Goal: Download file/media

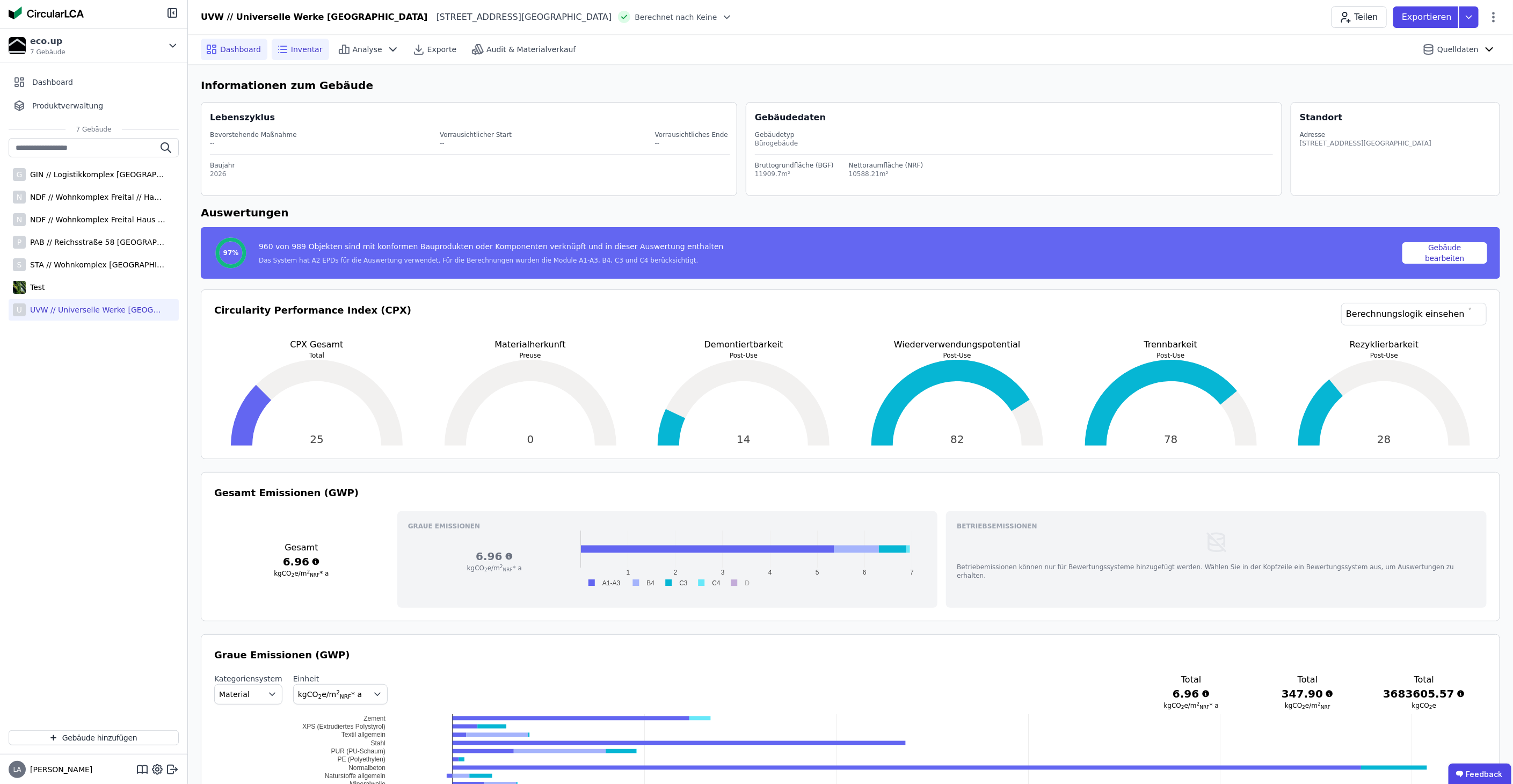
click at [297, 40] on div "Inventar" at bounding box center [300, 49] width 57 height 21
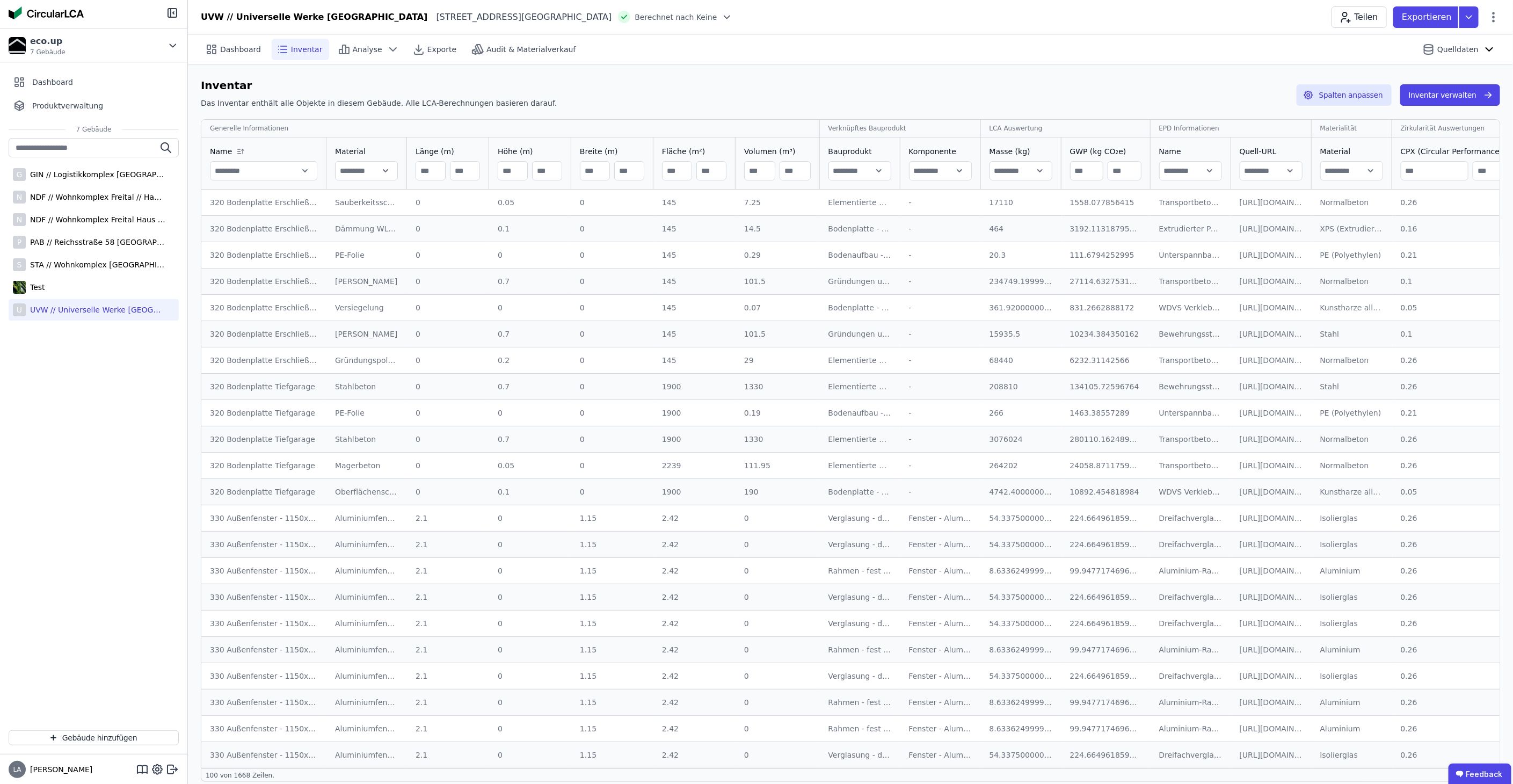
click at [307, 173] on input "text" at bounding box center [263, 170] width 107 height 20
click at [243, 150] on icon at bounding box center [243, 151] width 0 height 4
click at [305, 172] on input "text" at bounding box center [263, 170] width 107 height 20
click at [495, 40] on div "Audit & Materialverkauf" at bounding box center [524, 49] width 115 height 21
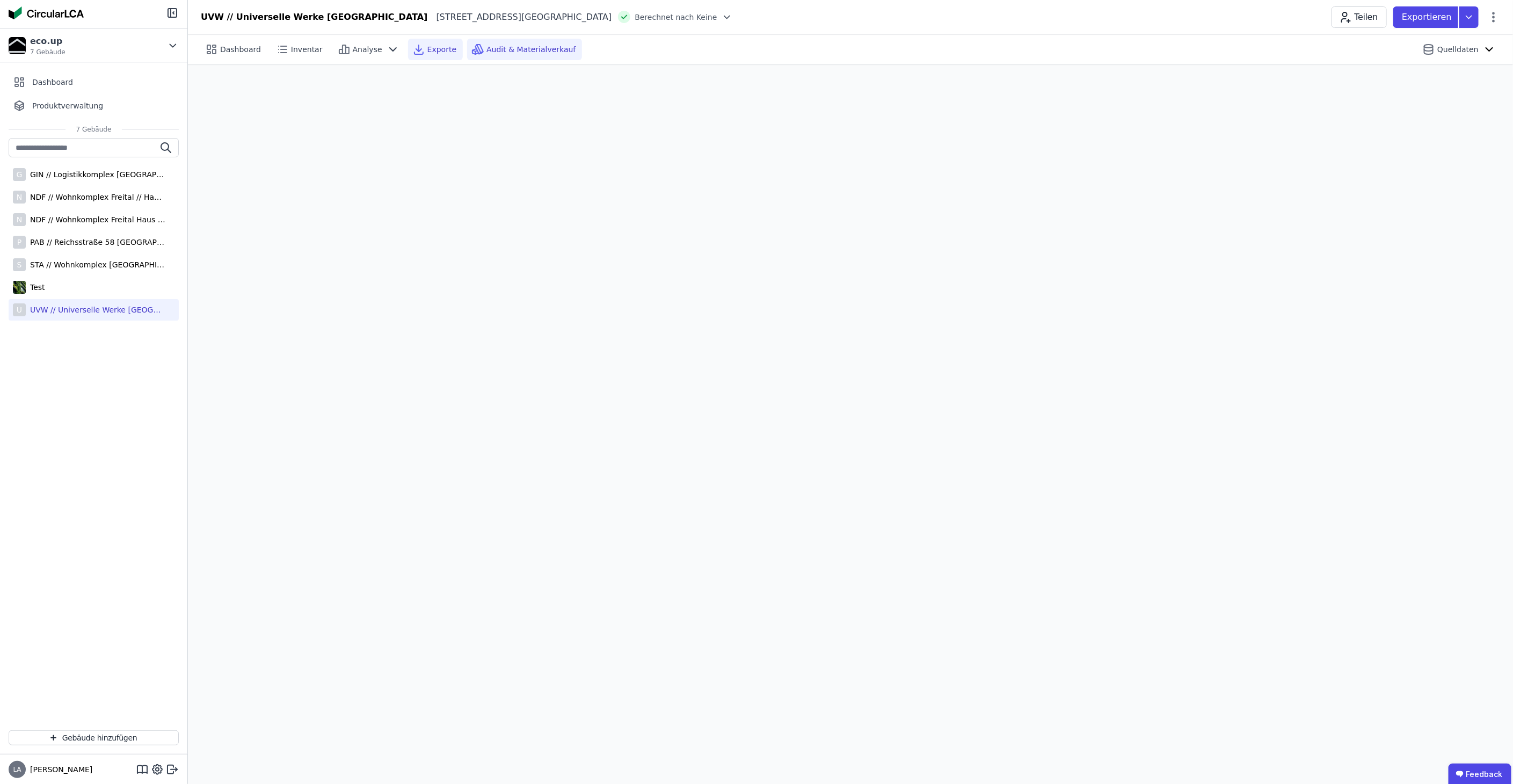
click at [427, 51] on span "Exporte" at bounding box center [442, 49] width 29 height 11
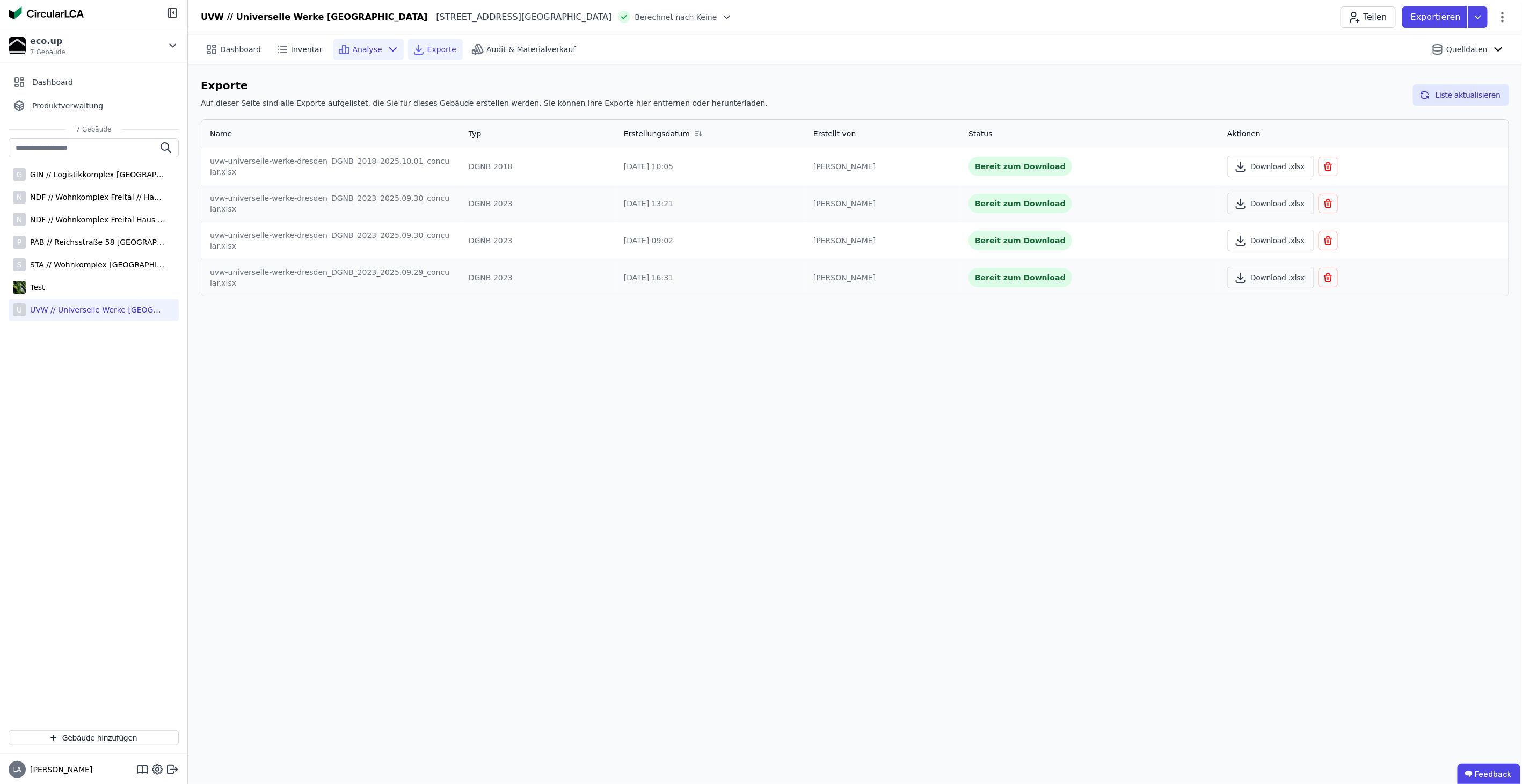
click at [373, 50] on div "Analyse" at bounding box center [368, 49] width 71 height 21
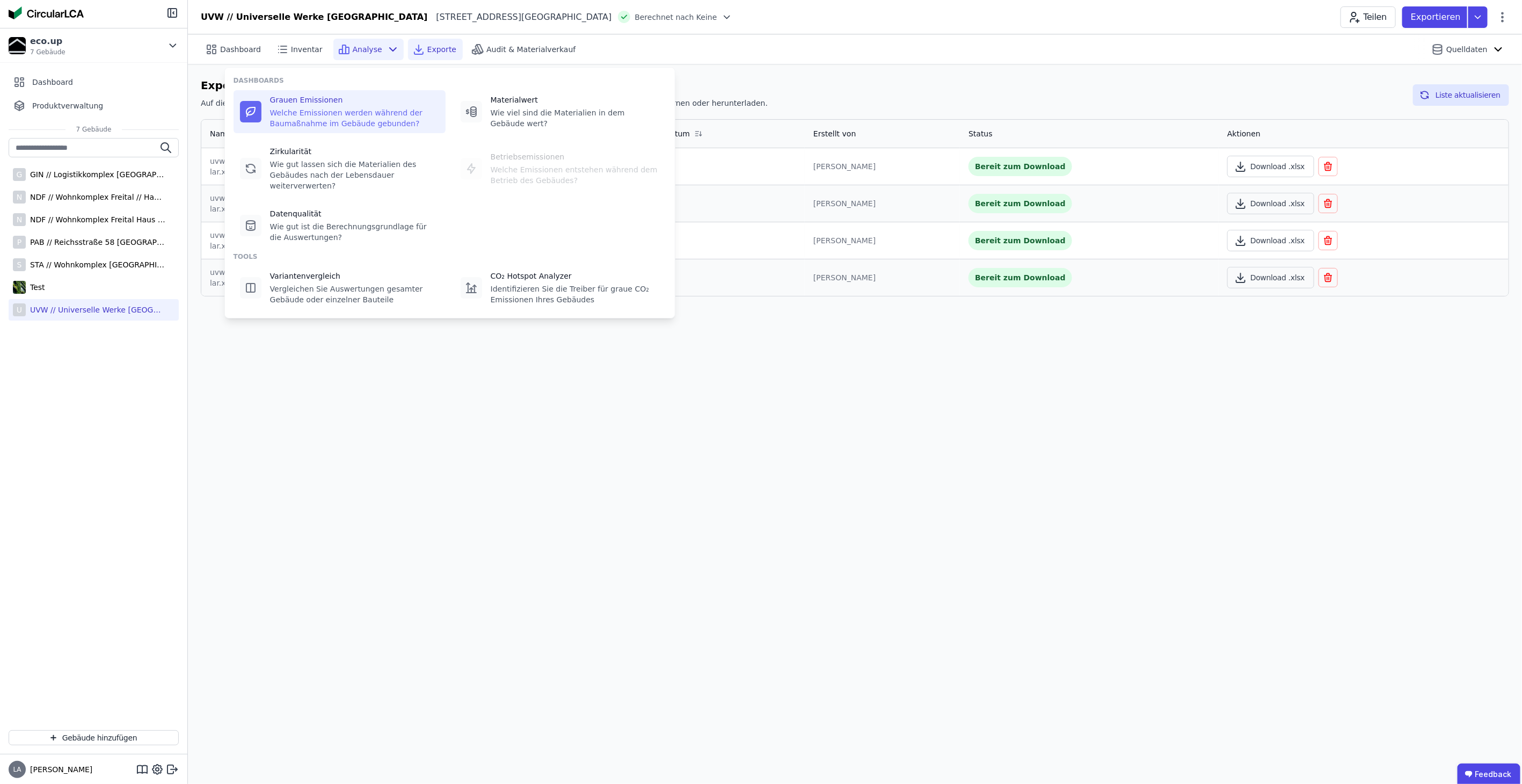
click at [329, 104] on div "Grauen Emissionen" at bounding box center [355, 100] width 169 height 11
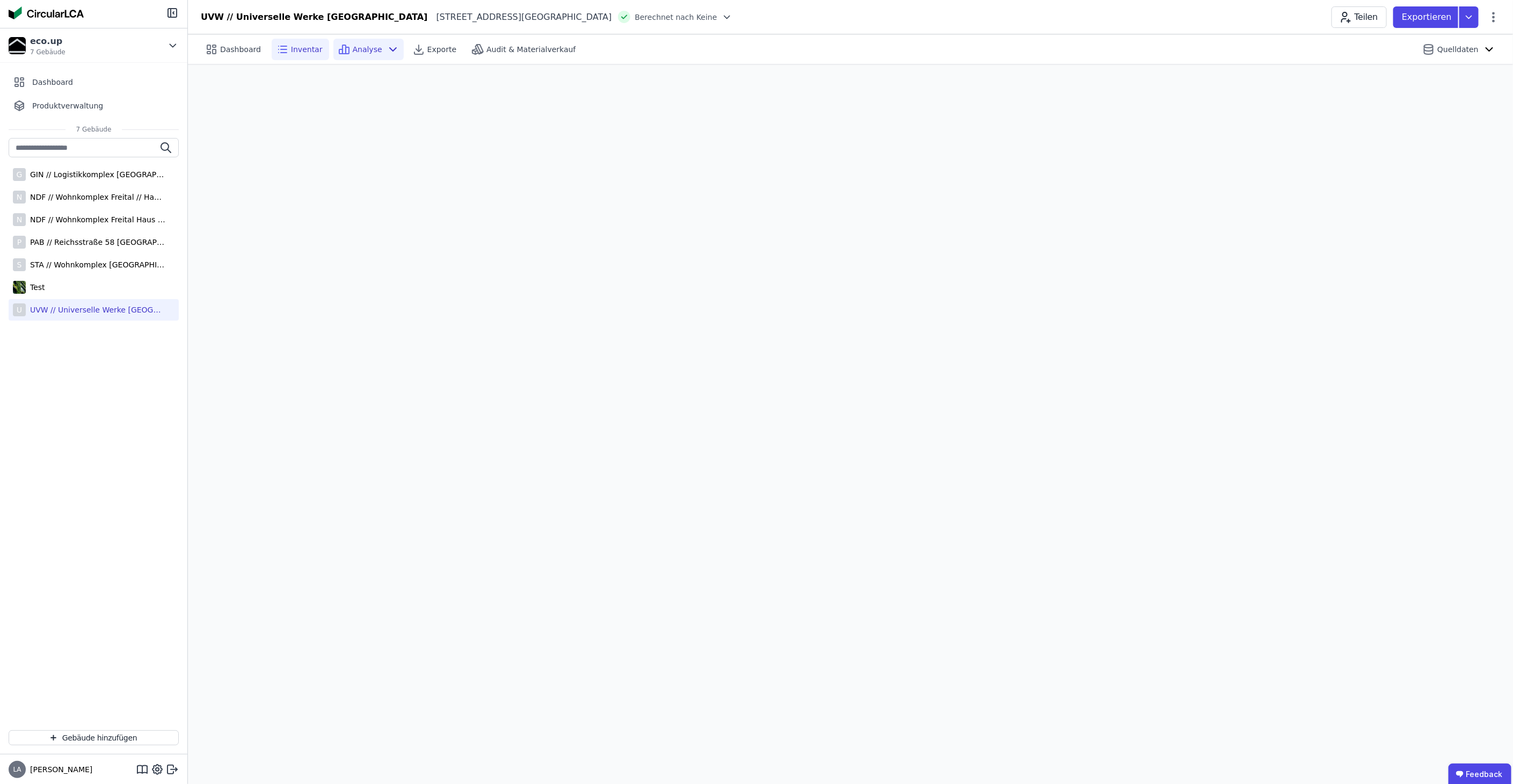
click at [313, 49] on span "Inventar" at bounding box center [306, 49] width 32 height 11
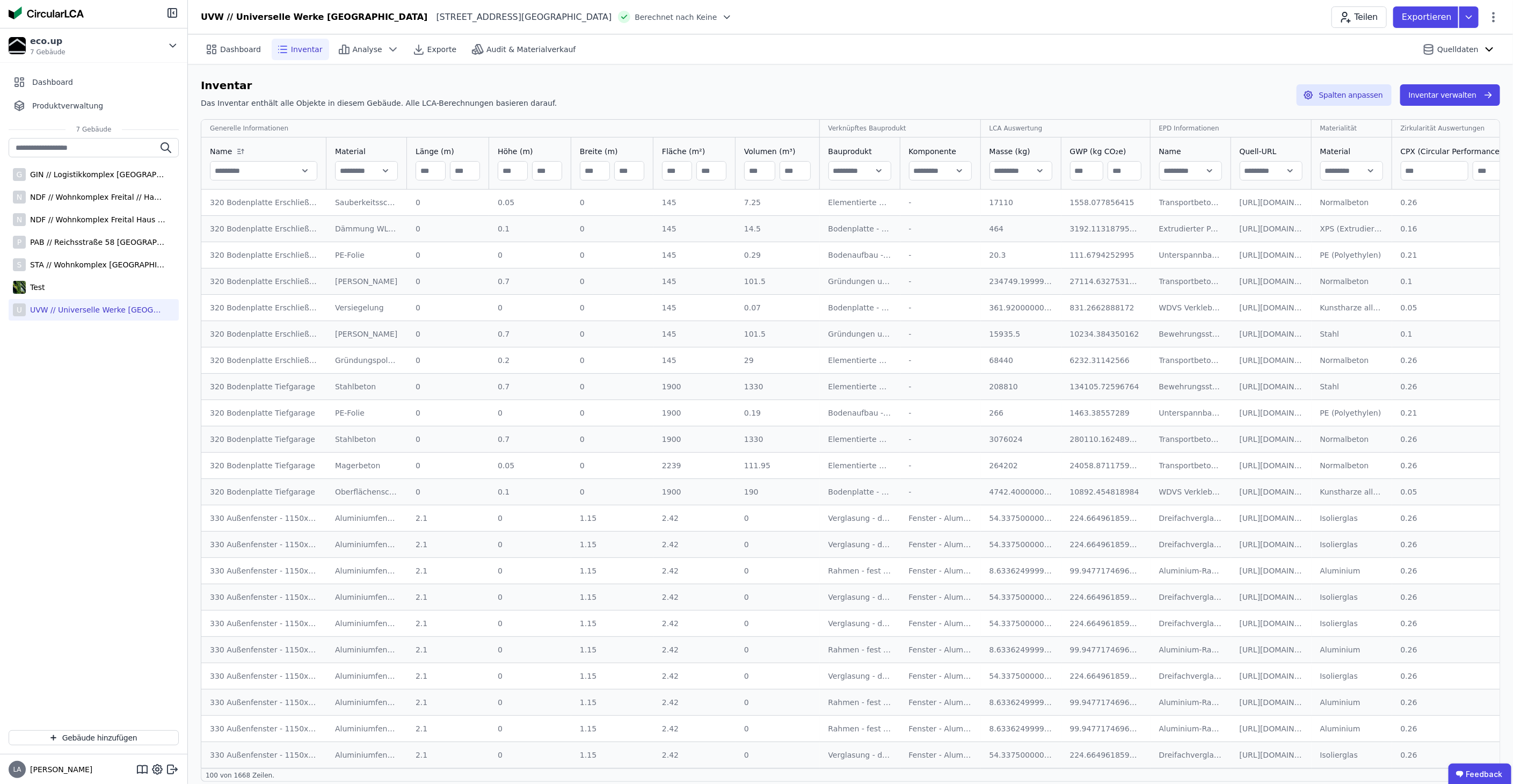
click at [297, 172] on input "text" at bounding box center [263, 170] width 107 height 20
type input "***"
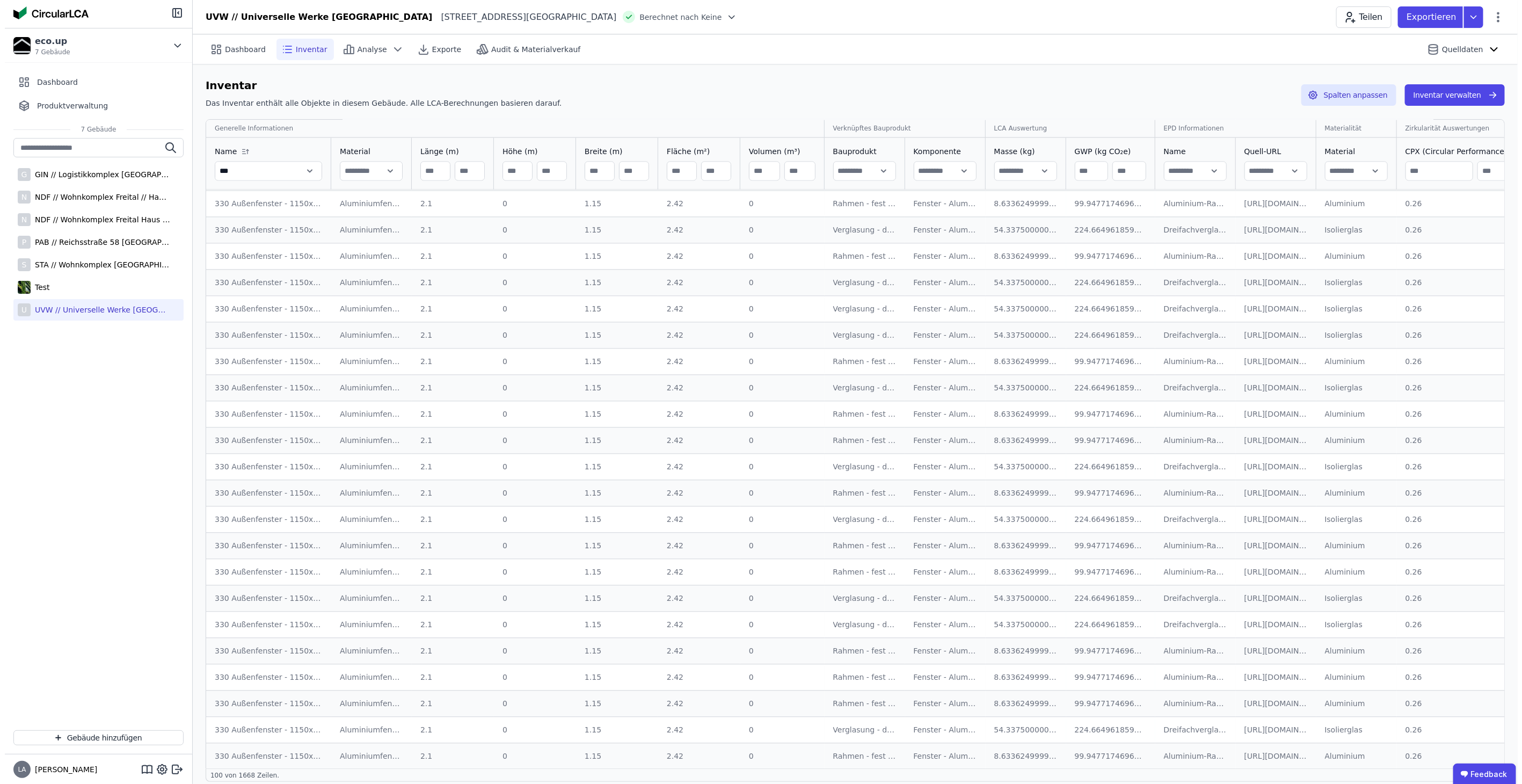
scroll to position [1611, 0]
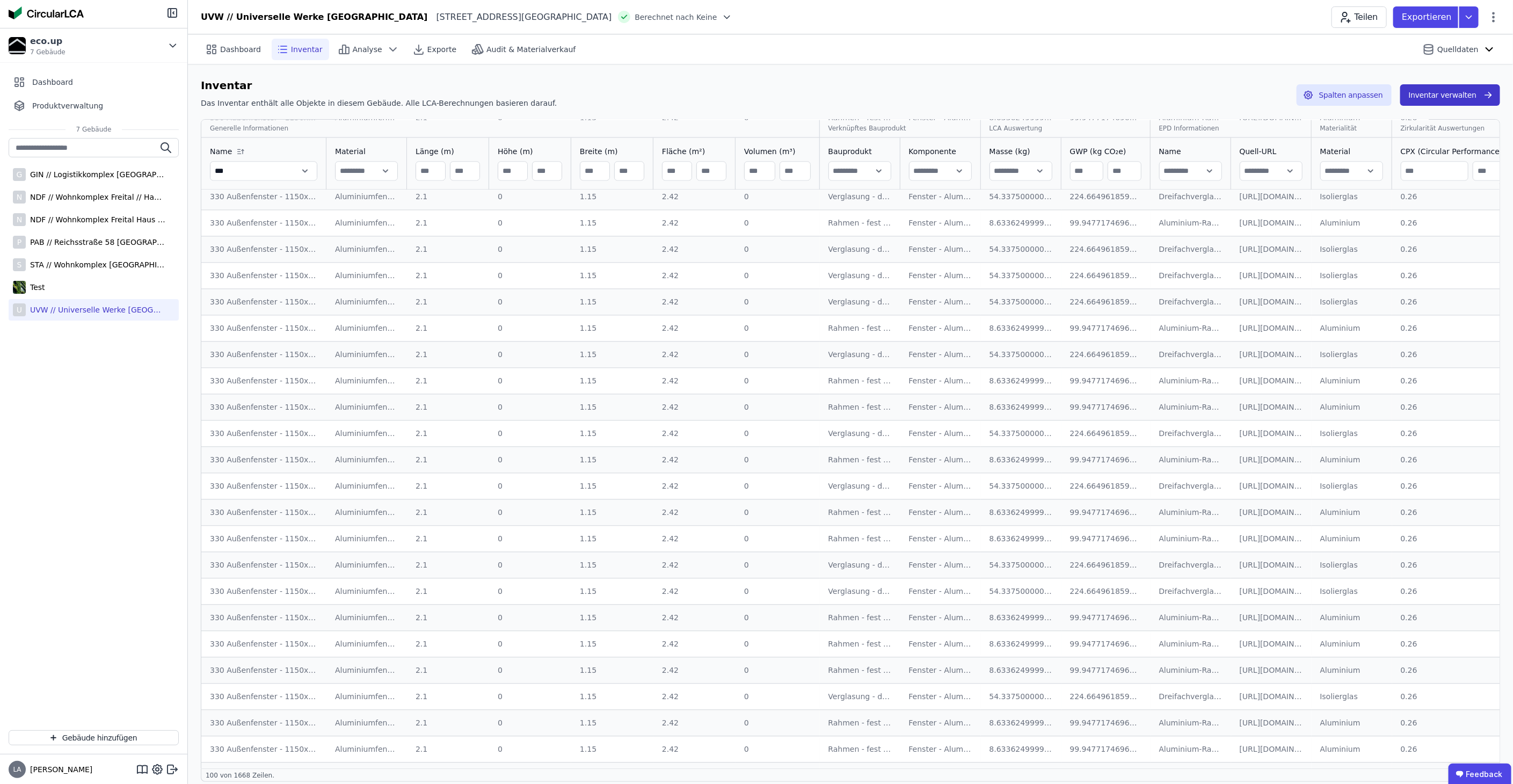
click at [1437, 94] on button "Inventar verwalten" at bounding box center [1450, 95] width 100 height 21
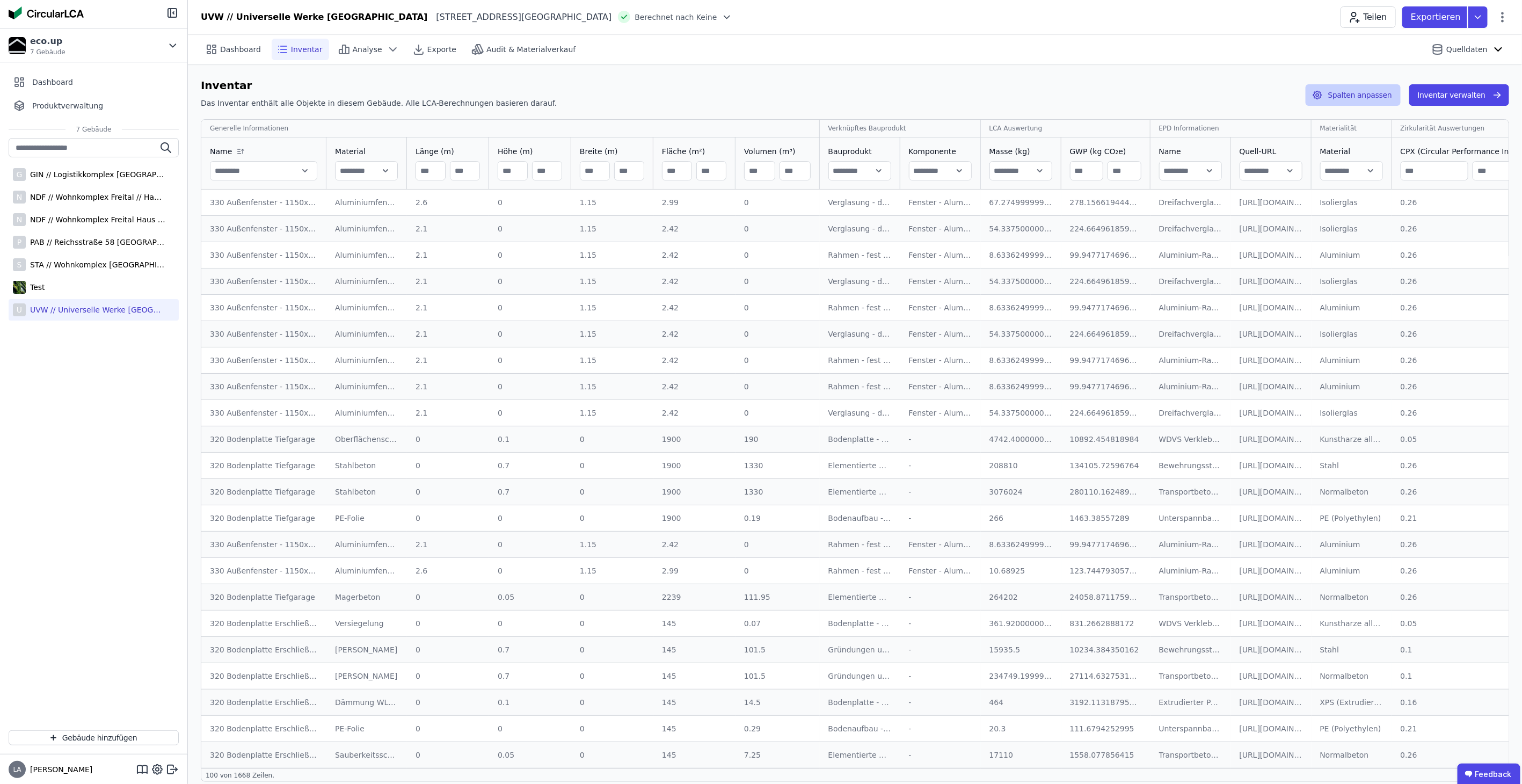
click at [1375, 97] on button "Spalten anpassen" at bounding box center [1353, 95] width 95 height 21
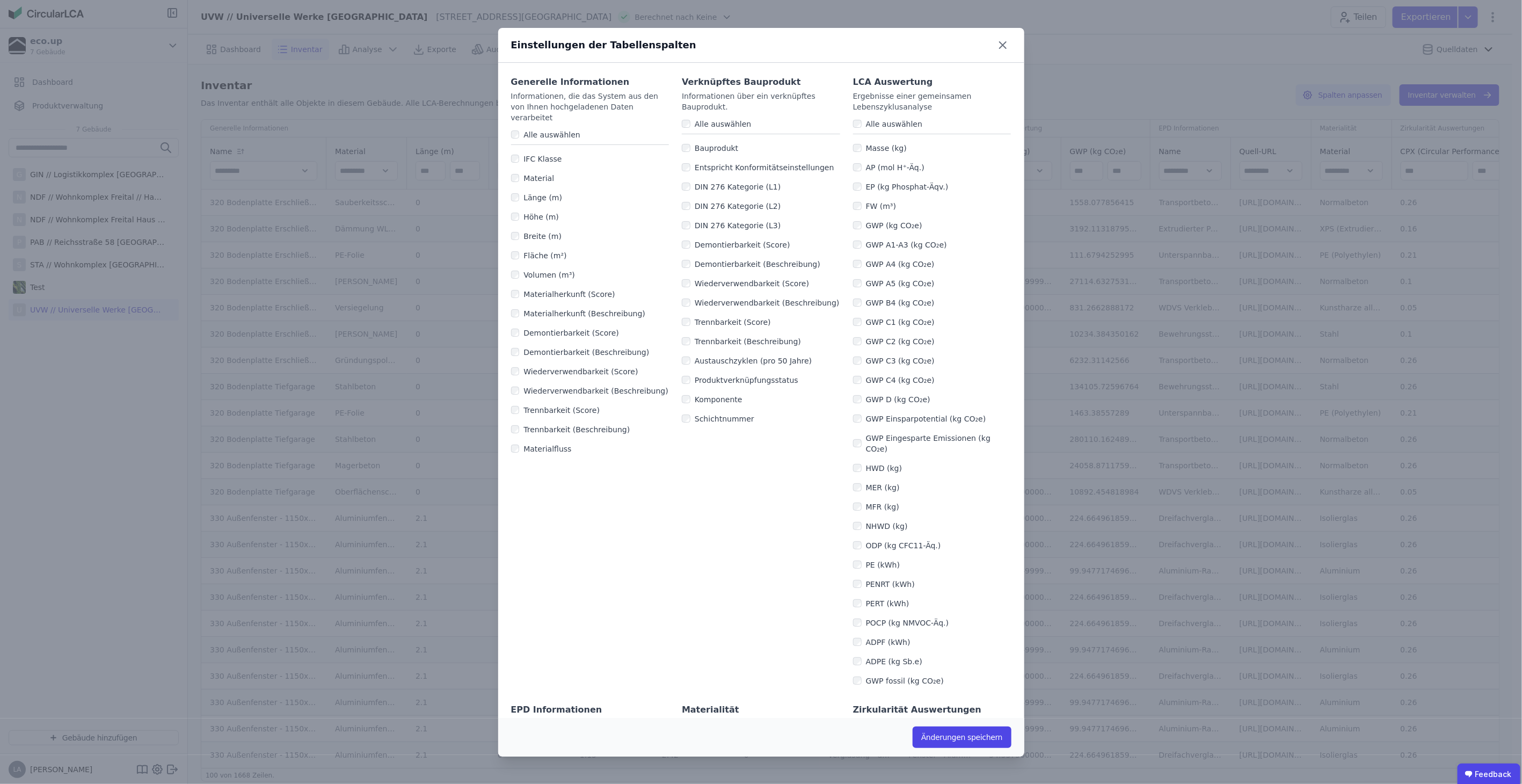
drag, startPoint x: 852, startPoint y: 355, endPoint x: 852, endPoint y: 366, distance: 11.0
click at [853, 355] on div "GWP C3 (kg CO₂e)" at bounding box center [932, 360] width 159 height 20
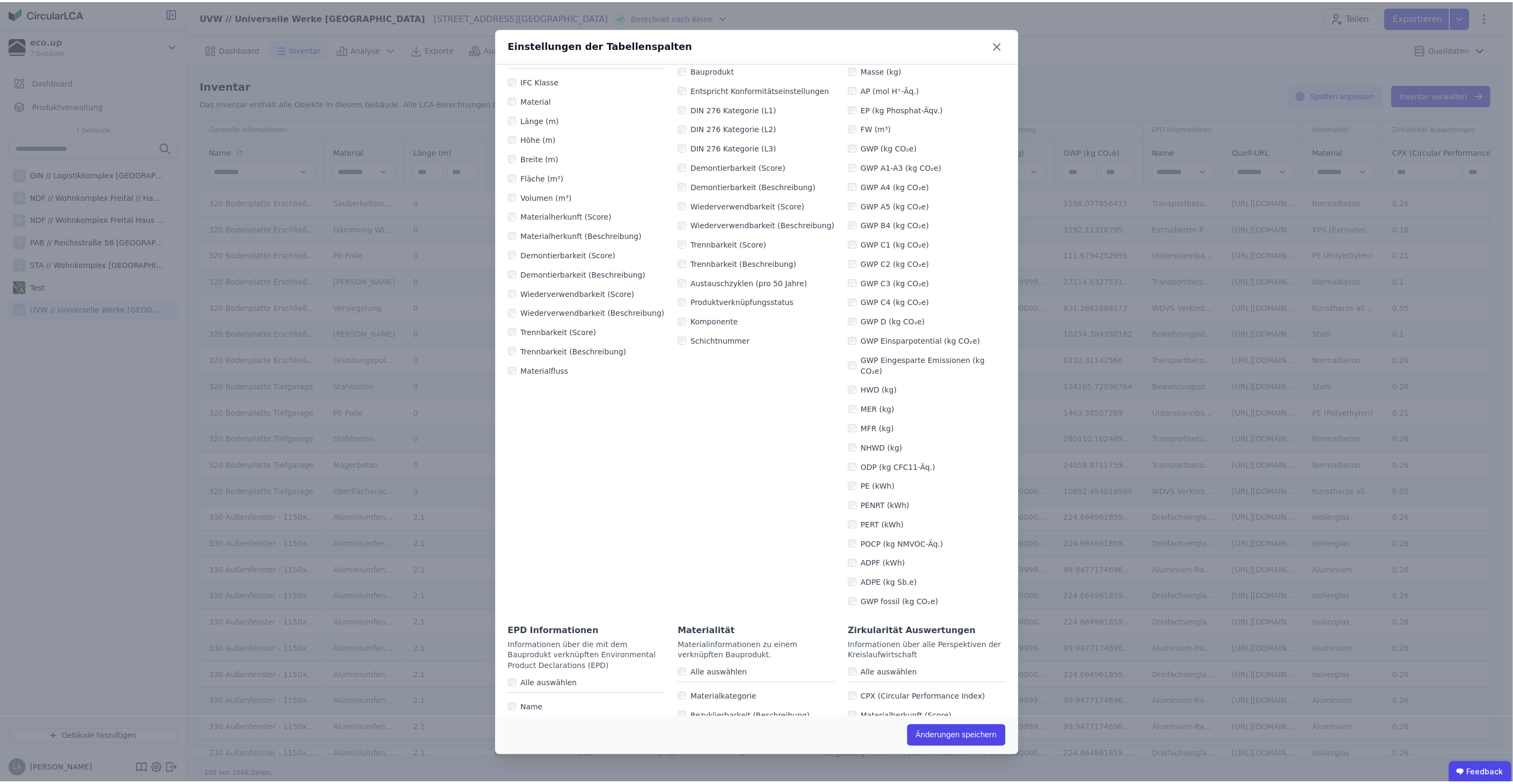
scroll to position [60, 0]
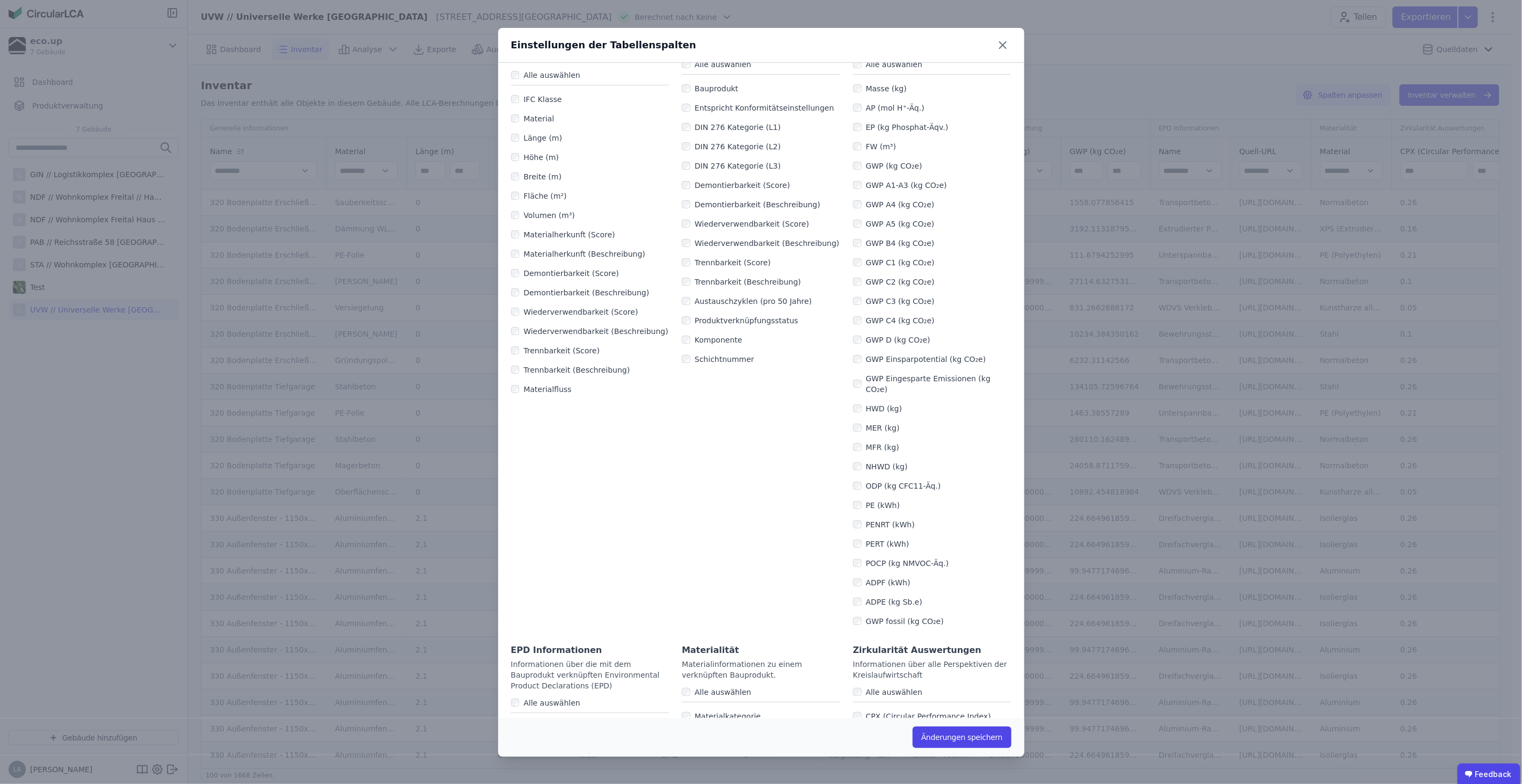
click at [967, 735] on button "Änderungen speichern" at bounding box center [962, 736] width 99 height 21
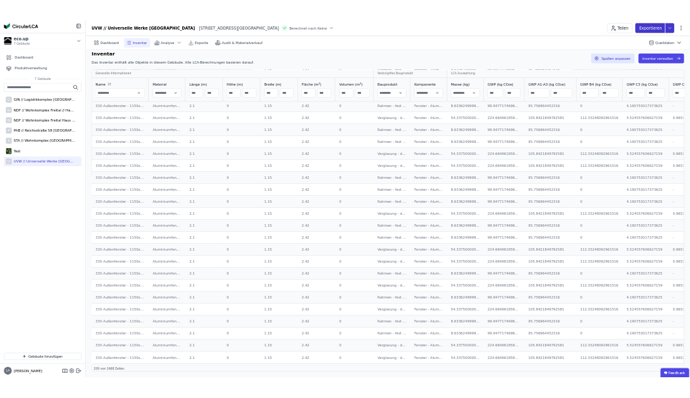
scroll to position [0, 0]
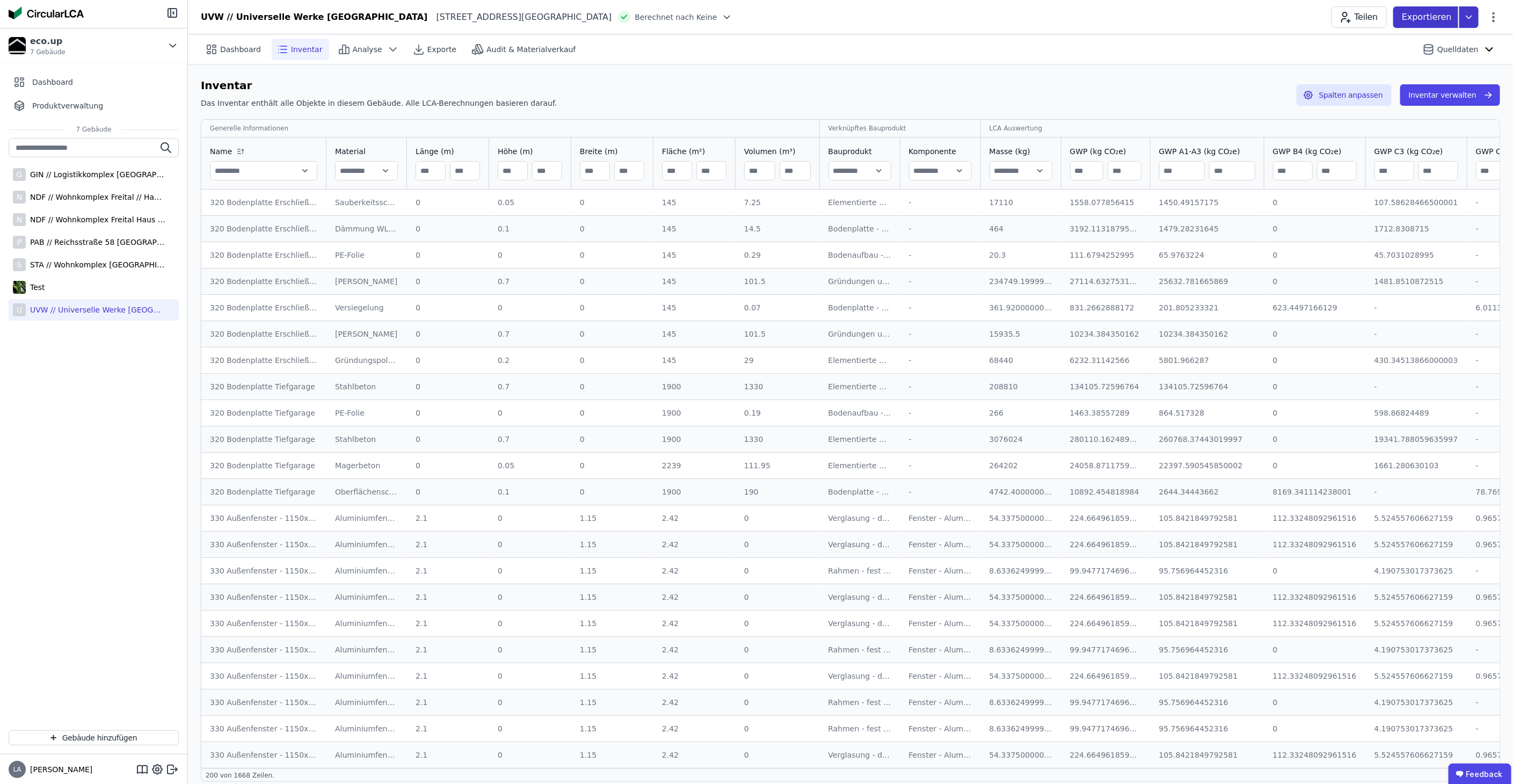
click at [1449, 19] on p "Exportieren" at bounding box center [1428, 17] width 52 height 13
click at [1399, 63] on div "Inventar" at bounding box center [1411, 61] width 134 height 20
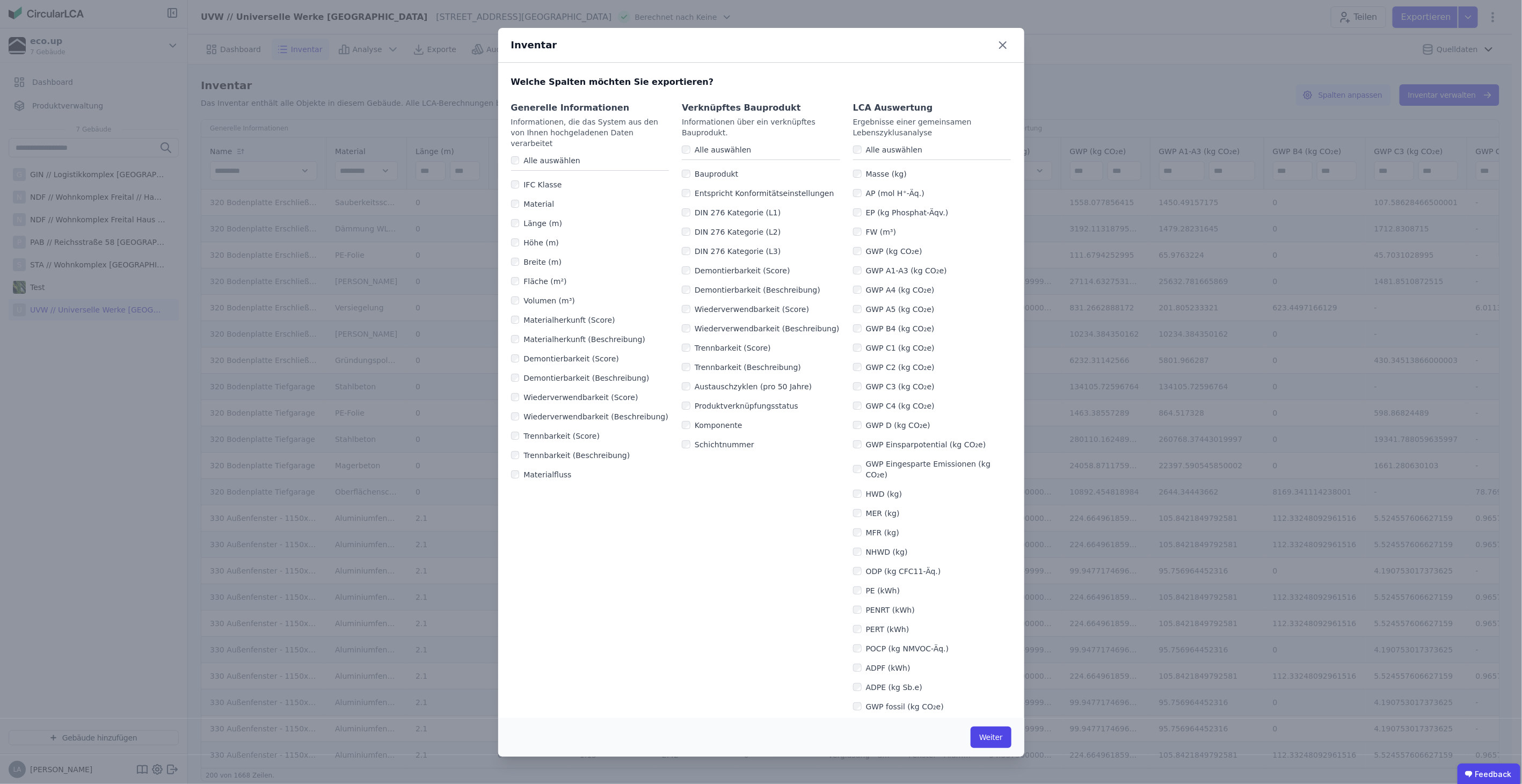
click at [862, 195] on label "AP (mol H⁺-Äq.)" at bounding box center [893, 193] width 63 height 11
click at [995, 738] on button "Weiter" at bounding box center [990, 736] width 40 height 21
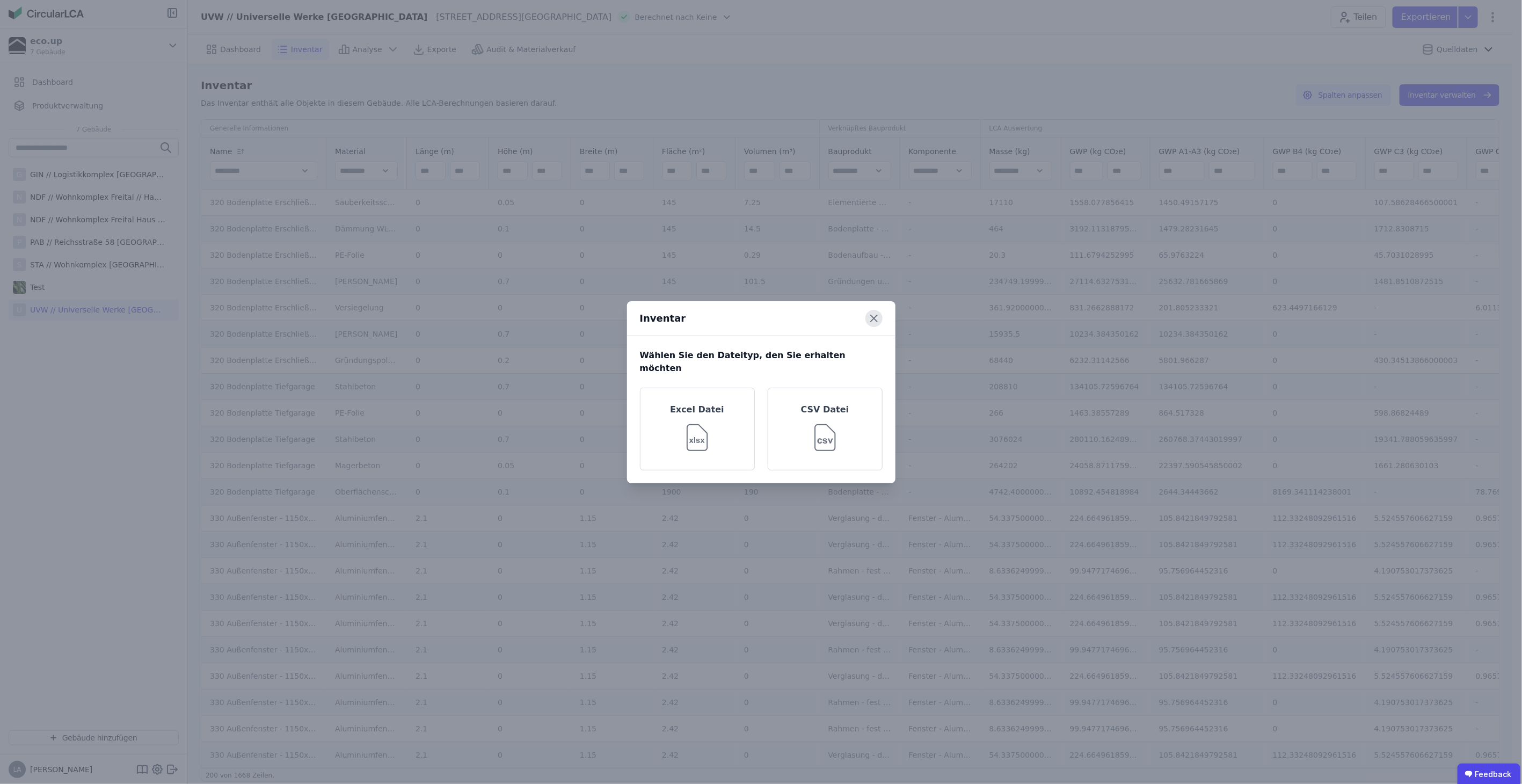
click at [874, 320] on icon at bounding box center [873, 318] width 17 height 17
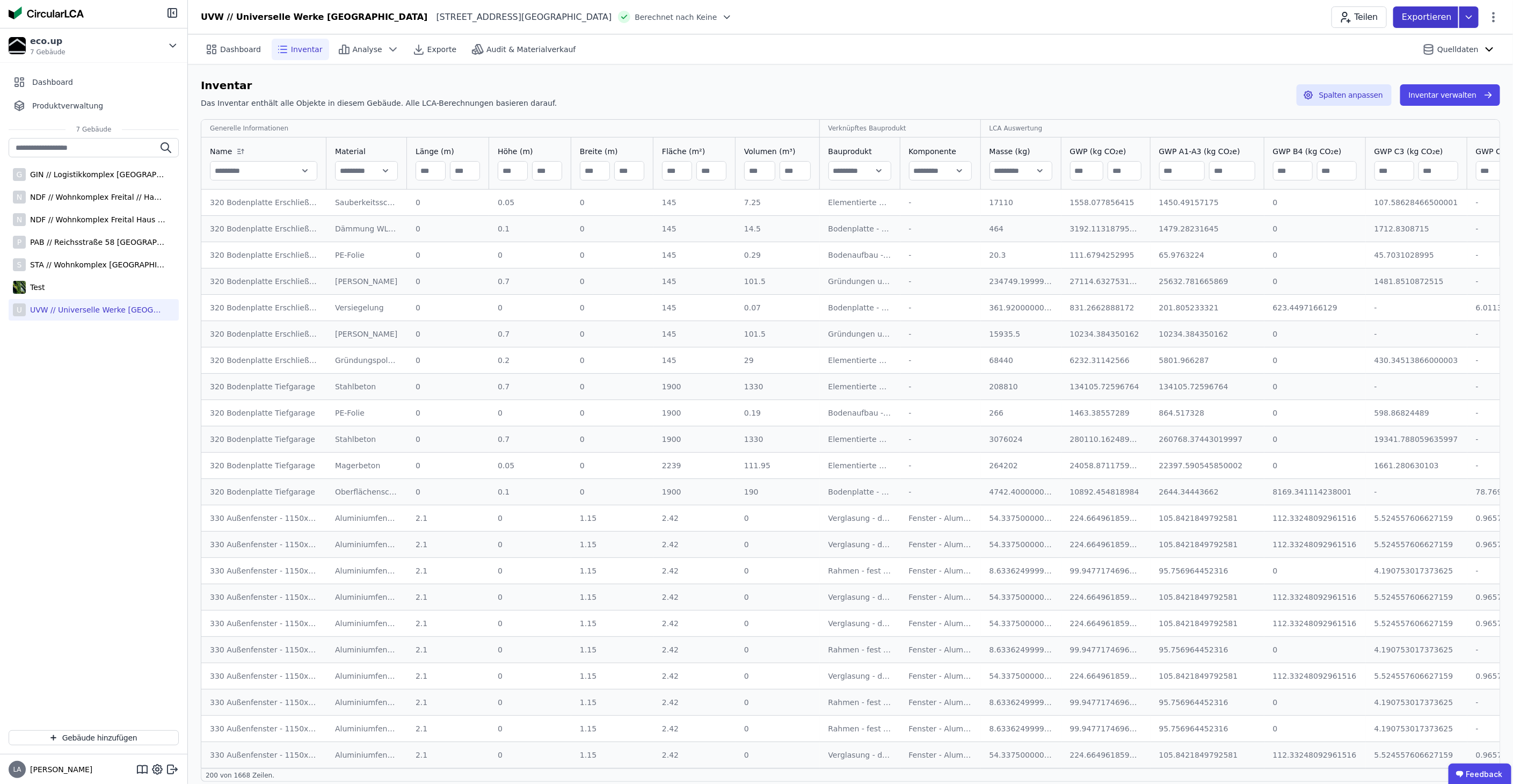
click at [1477, 12] on icon at bounding box center [1469, 17] width 20 height 21
click at [1406, 58] on div "Inventar" at bounding box center [1411, 61] width 134 height 20
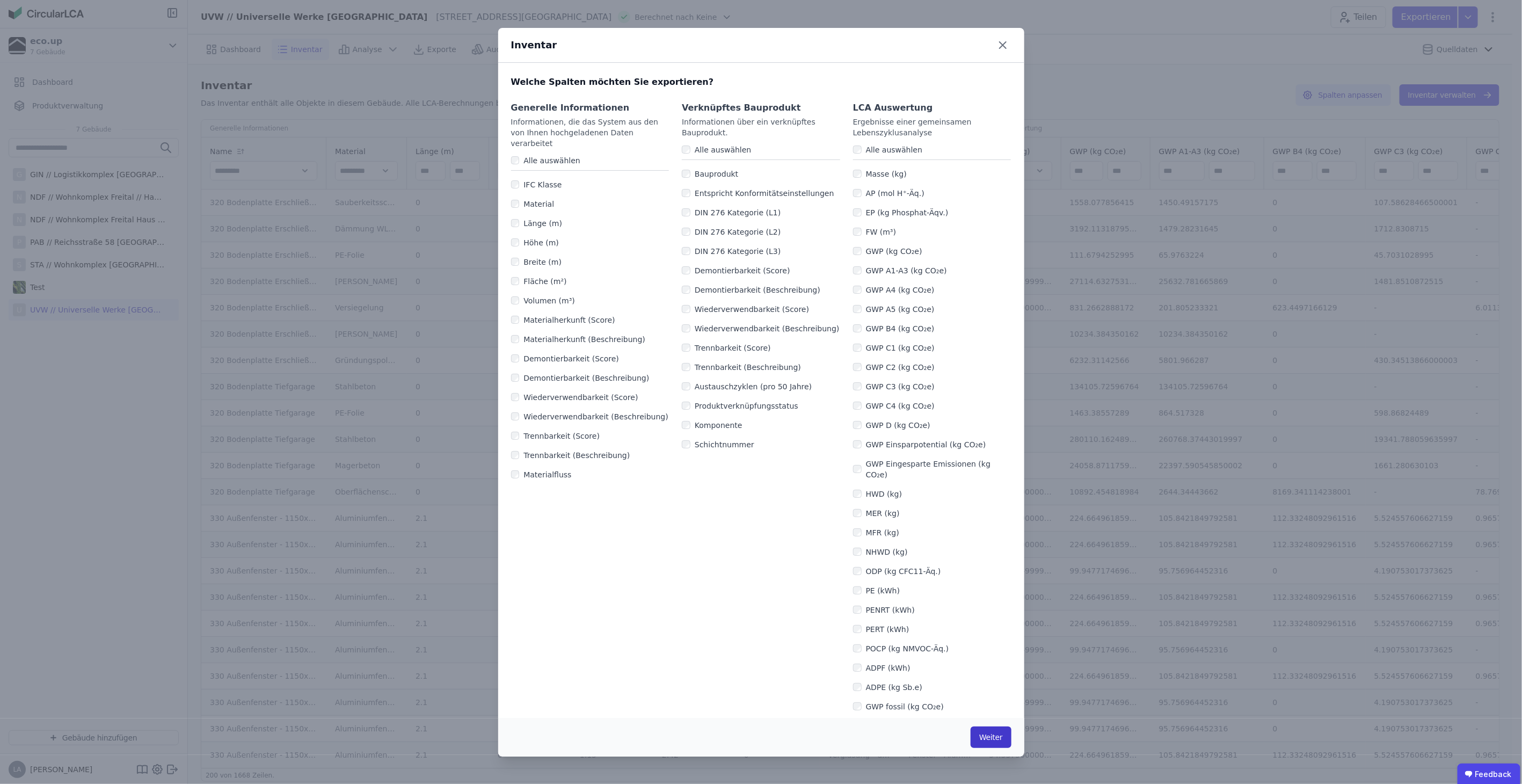
click at [995, 736] on button "Weiter" at bounding box center [990, 736] width 40 height 21
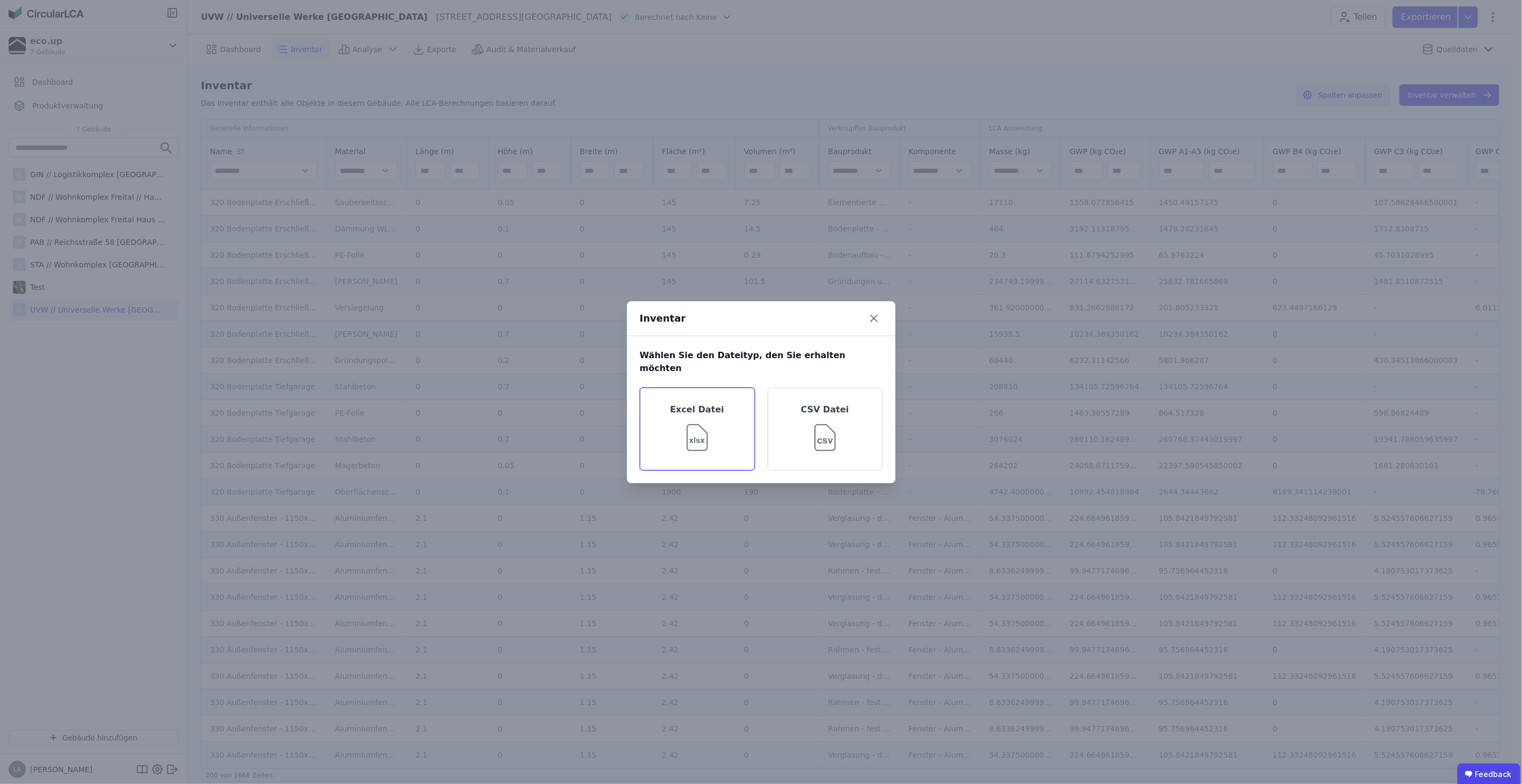
click at [698, 428] on img at bounding box center [697, 435] width 35 height 38
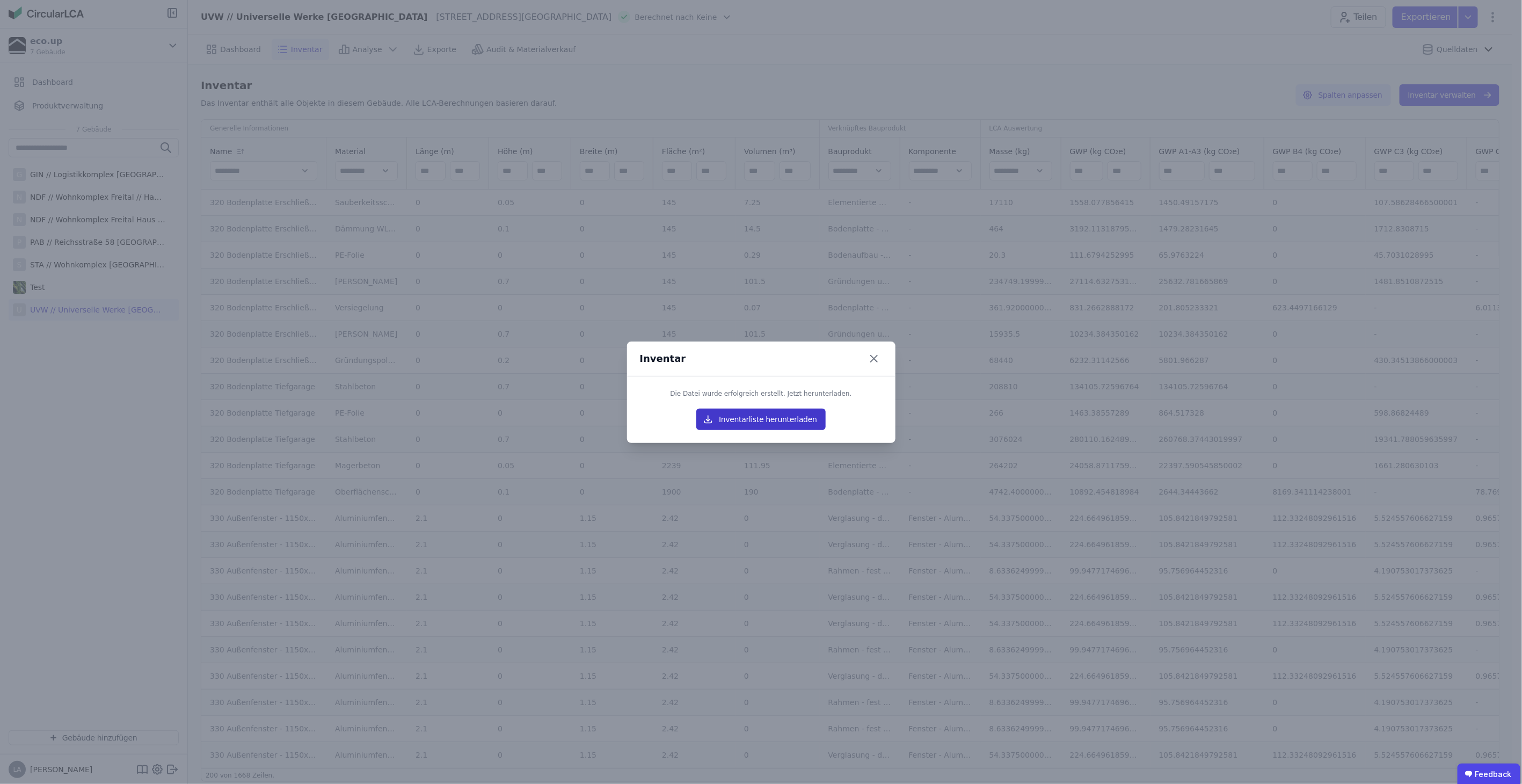
click at [738, 420] on button "Inventarliste herunterladen" at bounding box center [760, 418] width 129 height 21
click at [873, 359] on icon at bounding box center [874, 359] width 7 height 7
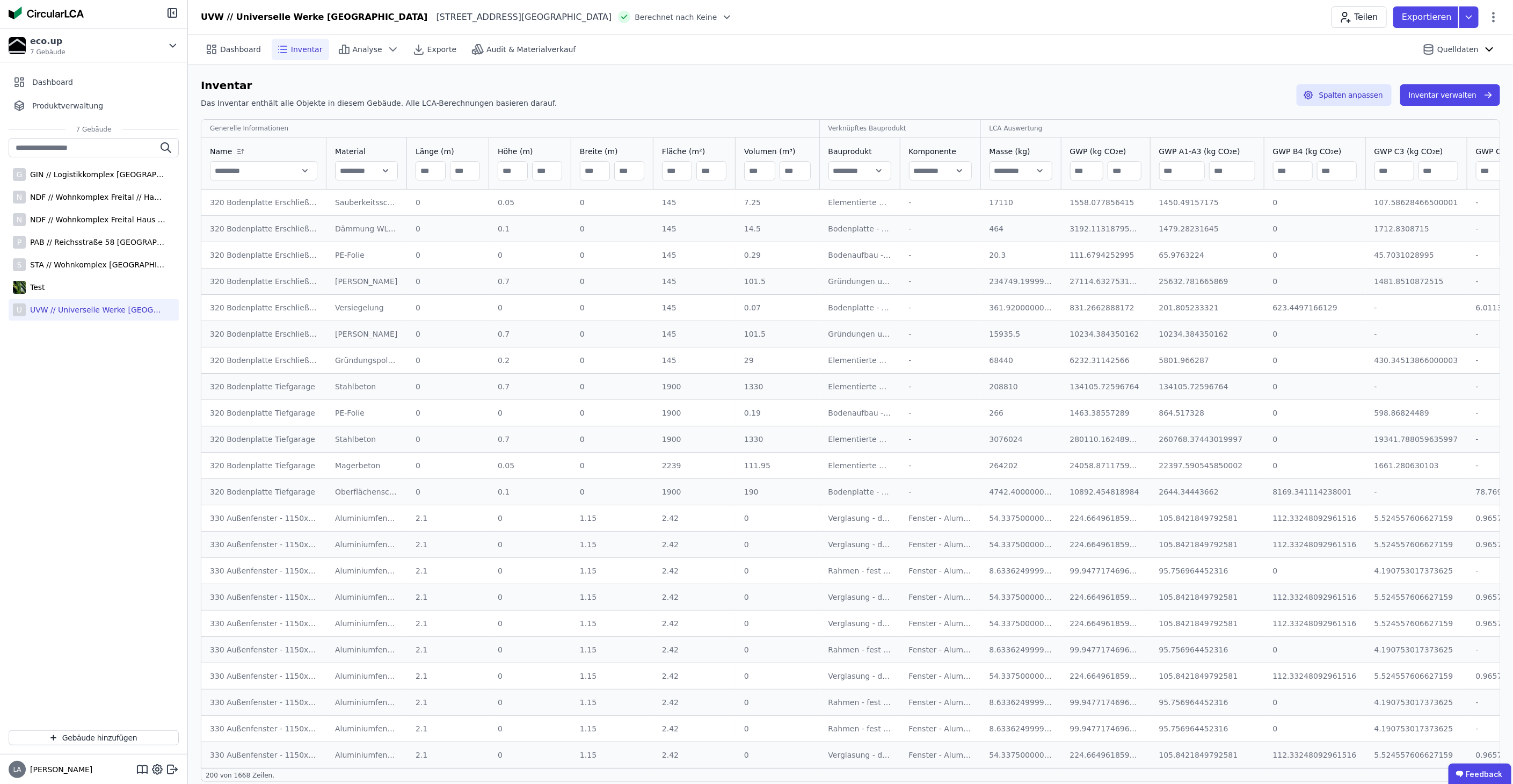
click at [1168, 75] on div "Inventar Das Inventar enthält alle Objekte in diesem Gebäude. Alle LCA-Berechnu…" at bounding box center [850, 429] width 1325 height 730
